Goal: Find specific page/section: Locate a particular part of the current website

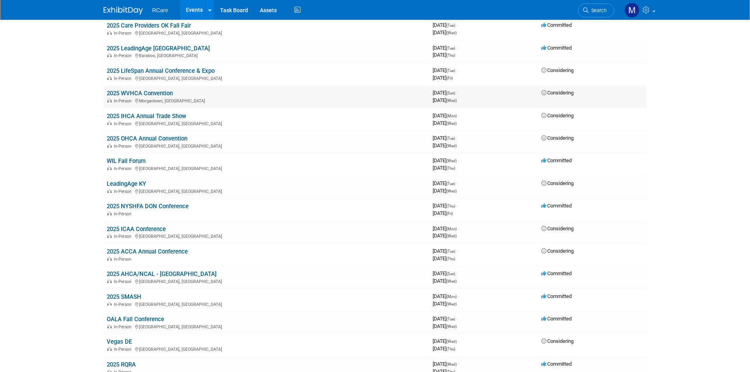
scroll to position [118, 0]
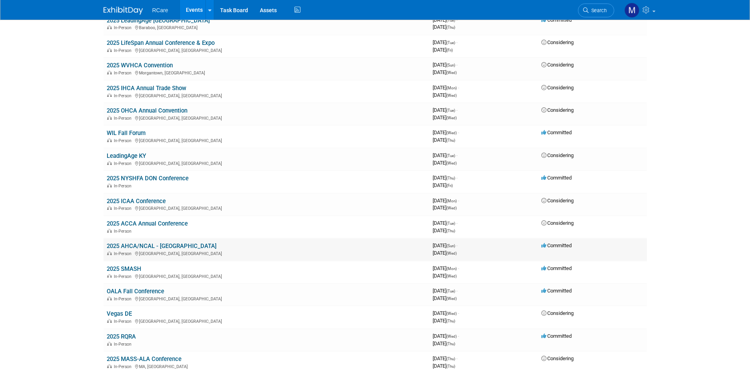
click at [161, 244] on link "2025 AHCA/NCAL - [GEOGRAPHIC_DATA]" at bounding box center [162, 246] width 110 height 7
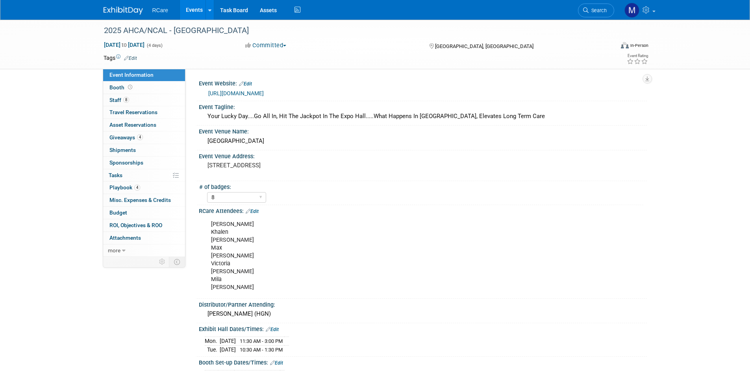
select select "8"
drag, startPoint x: 284, startPoint y: 93, endPoint x: 208, endPoint y: 95, distance: 76.0
click at [208, 95] on div "https://ds25.eventscribe.net/" at bounding box center [424, 93] width 433 height 9
copy link "https://ds25.eventscribe.net/"
